Goal: Task Accomplishment & Management: Use online tool/utility

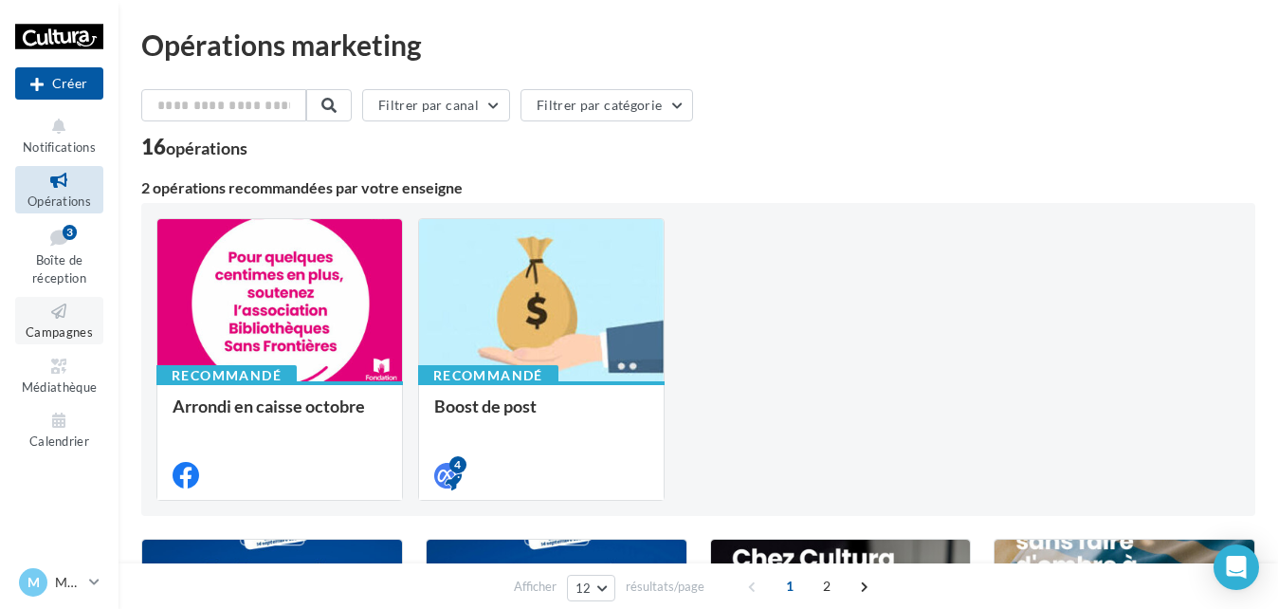
click at [60, 310] on icon at bounding box center [59, 311] width 77 height 22
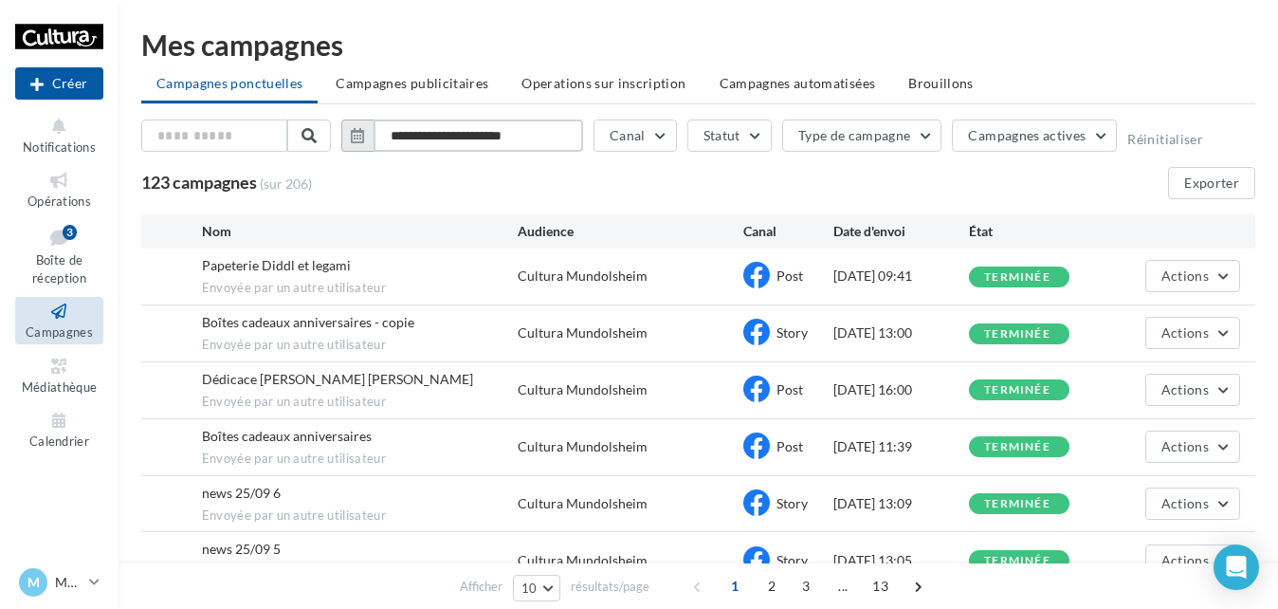
click at [446, 138] on input "**********" at bounding box center [477, 135] width 209 height 32
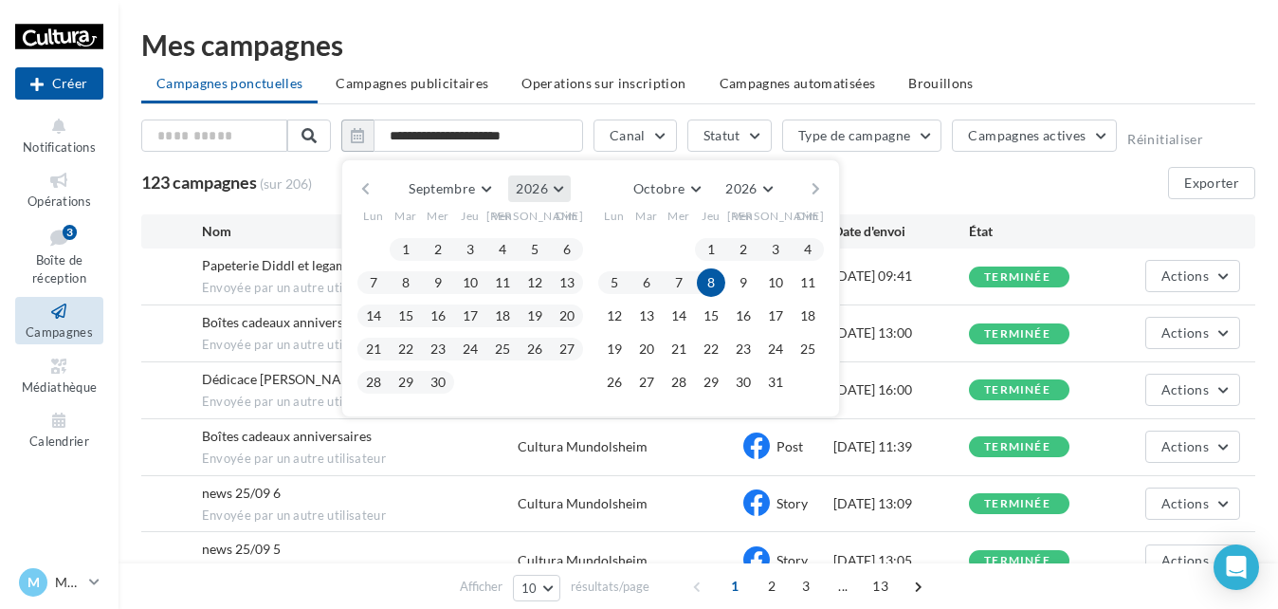
click at [539, 187] on span "2026" at bounding box center [531, 188] width 31 height 16
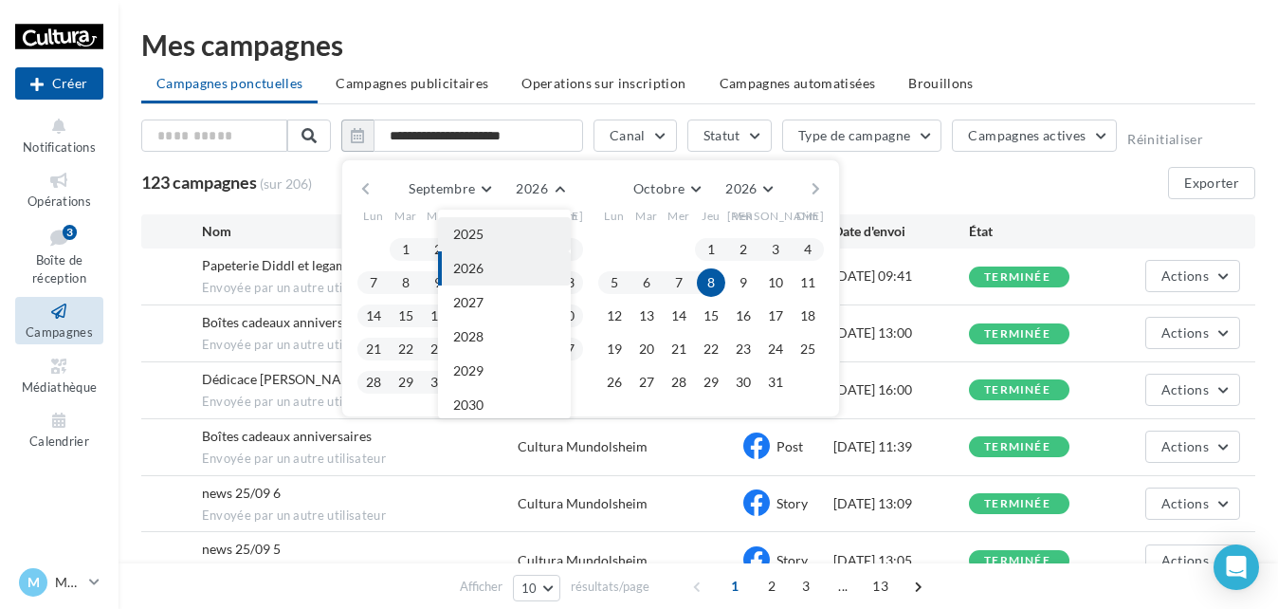
click at [499, 228] on button "2025" at bounding box center [504, 234] width 133 height 34
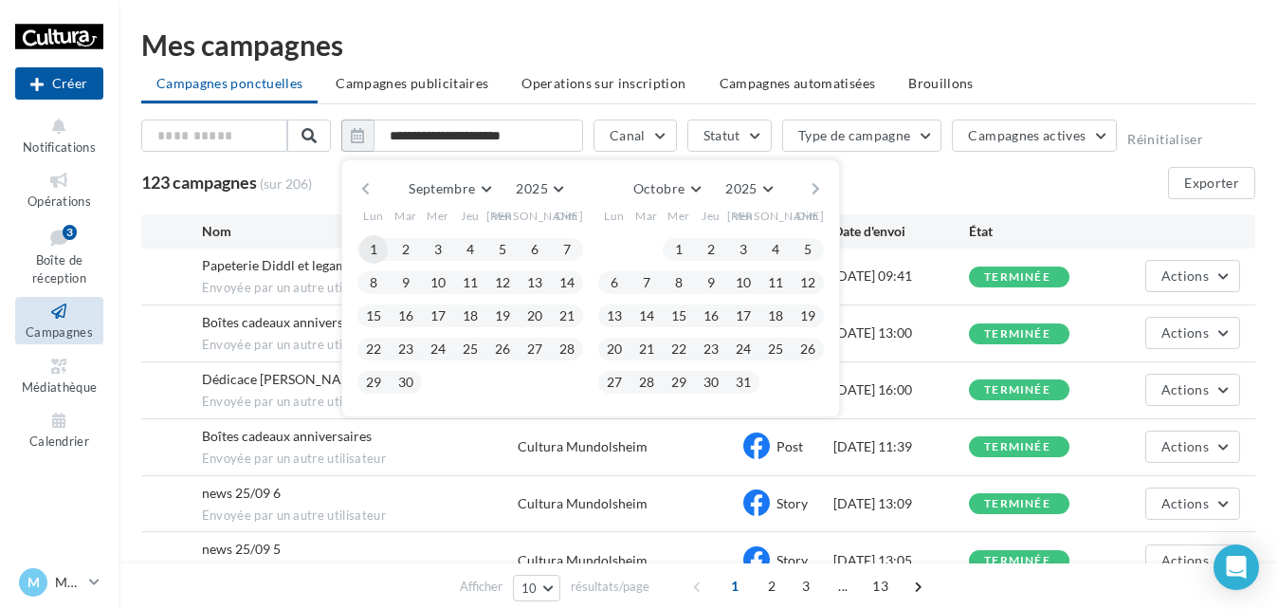
click at [370, 247] on button "1" at bounding box center [373, 249] width 28 height 28
click at [407, 378] on button "30" at bounding box center [405, 382] width 28 height 28
type input "**********"
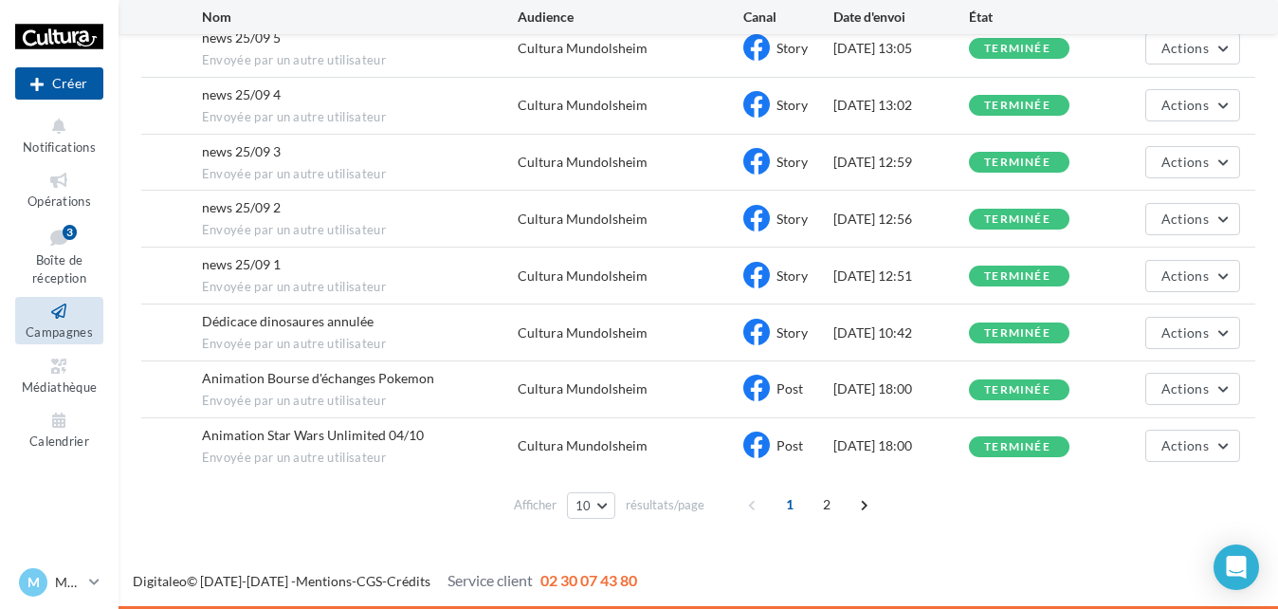
scroll to position [0, 0]
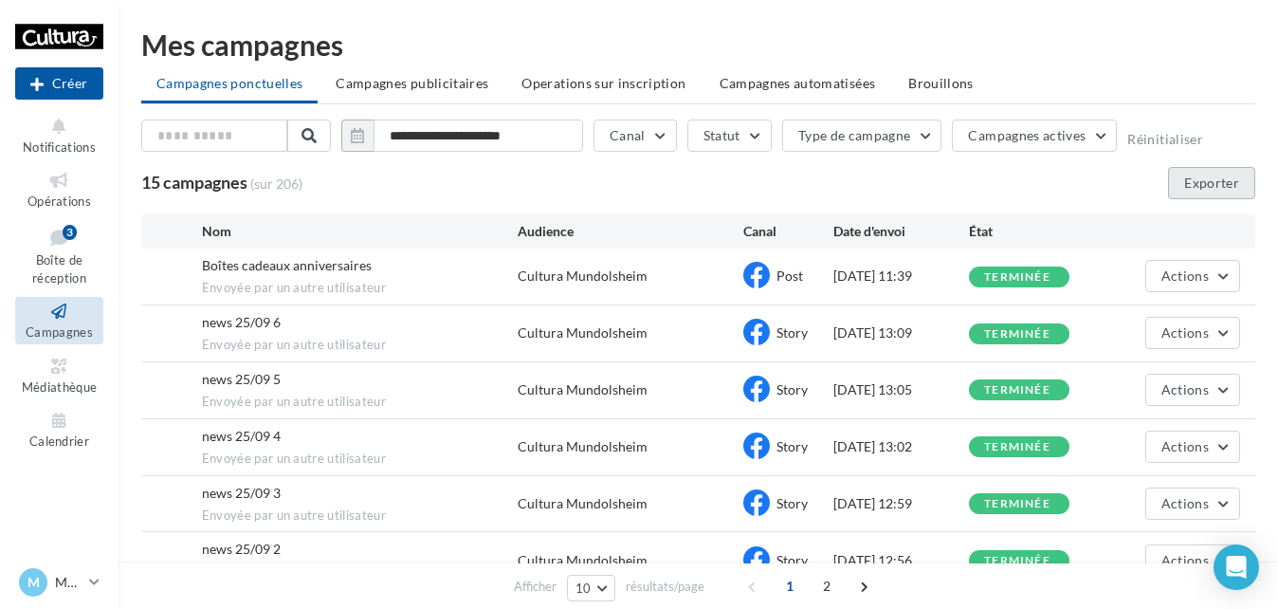
click at [1208, 185] on button "Exporter" at bounding box center [1211, 183] width 87 height 32
click at [71, 579] on p "Mundolsheim" at bounding box center [68, 581] width 27 height 19
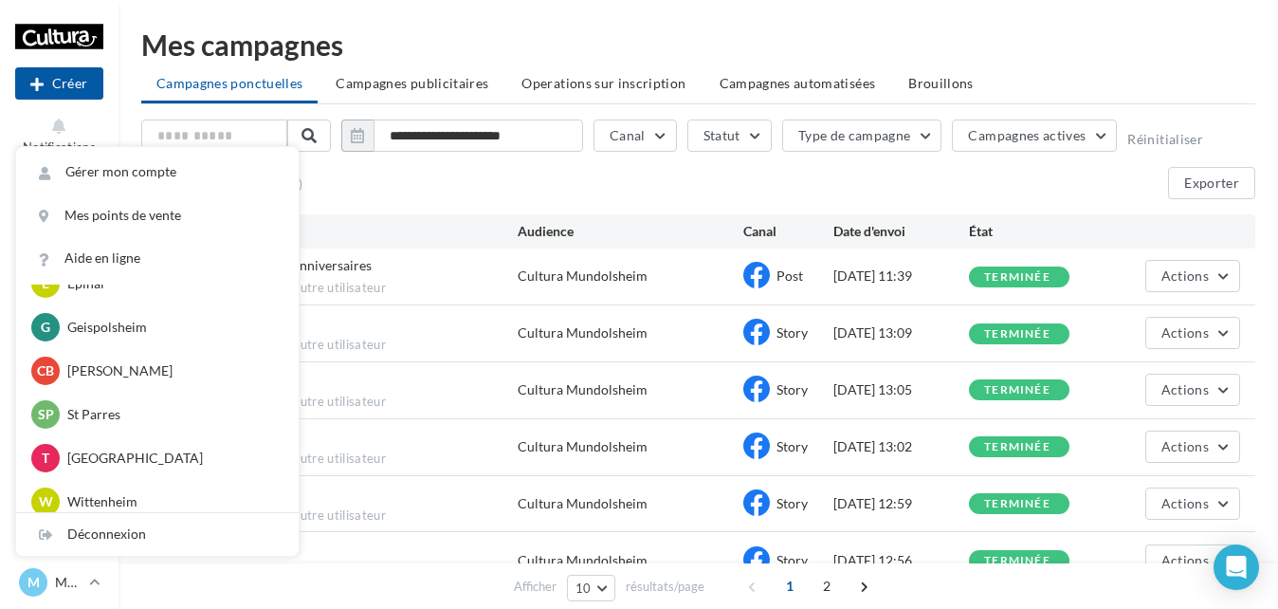
scroll to position [284, 0]
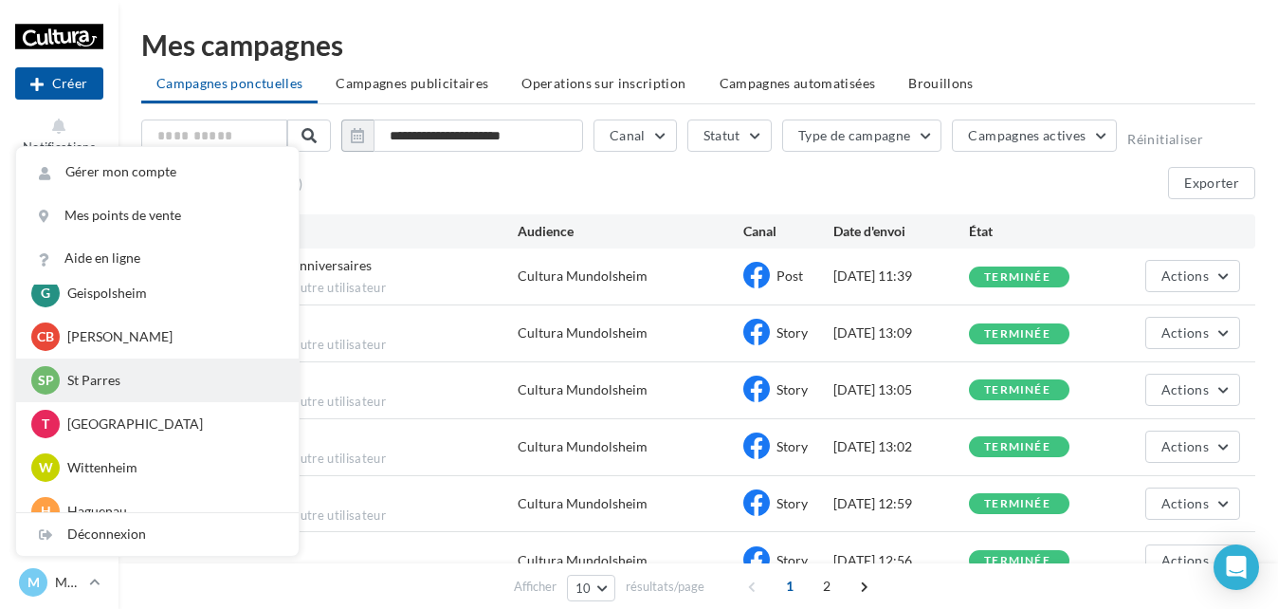
click at [107, 380] on p "St Parres" at bounding box center [171, 380] width 209 height 19
